Goal: Transaction & Acquisition: Purchase product/service

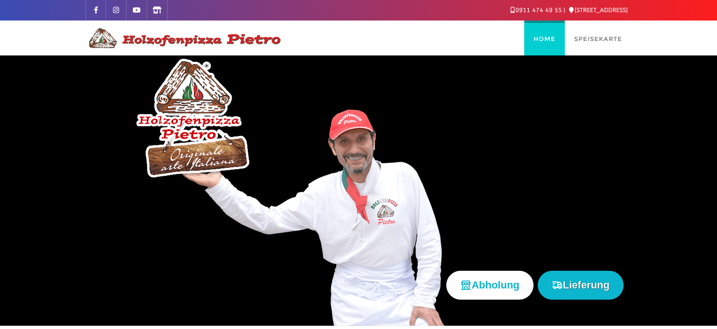
click at [544, 36] on span "Home" at bounding box center [544, 38] width 22 height 7
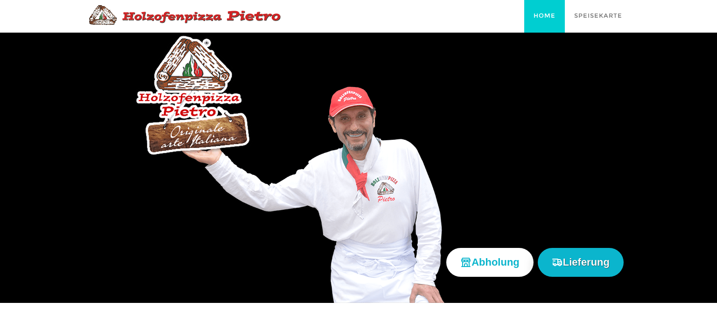
scroll to position [49, 0]
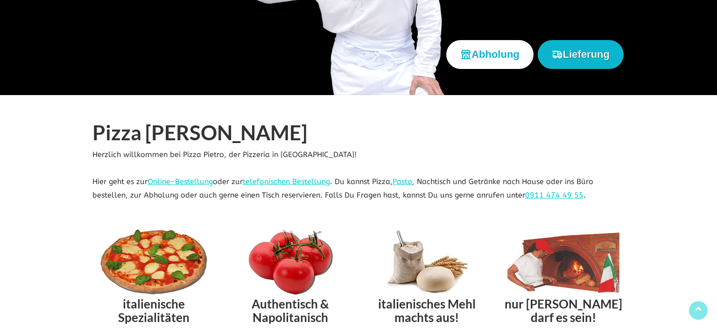
scroll to position [98, 0]
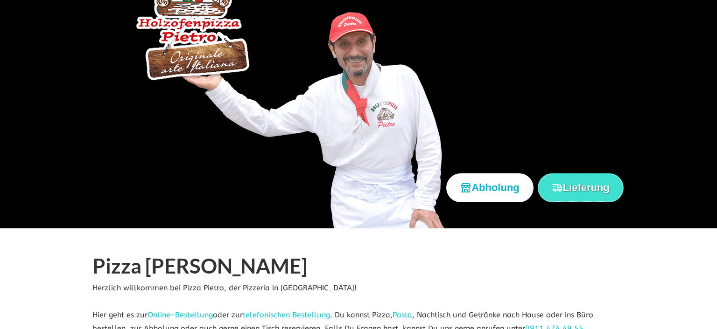
click at [570, 189] on button "Lieferung" at bounding box center [581, 188] width 86 height 28
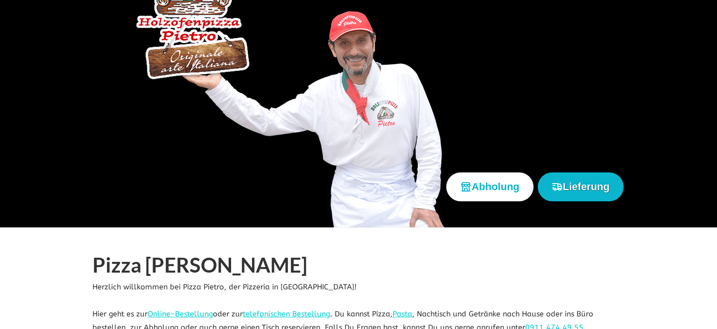
scroll to position [0, 0]
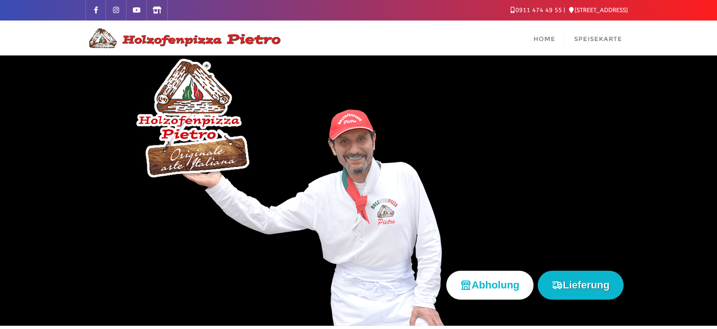
scroll to position [49, 0]
